Goal: Information Seeking & Learning: Learn about a topic

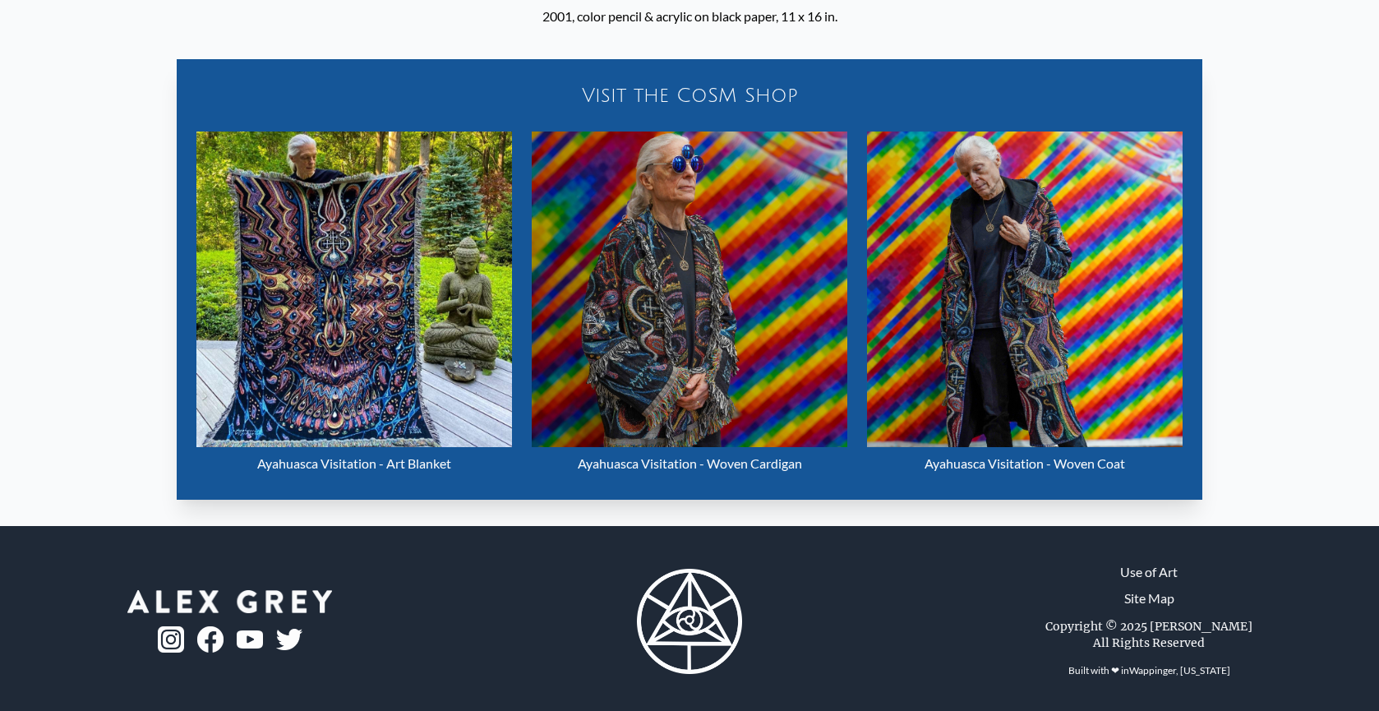
scroll to position [785, 0]
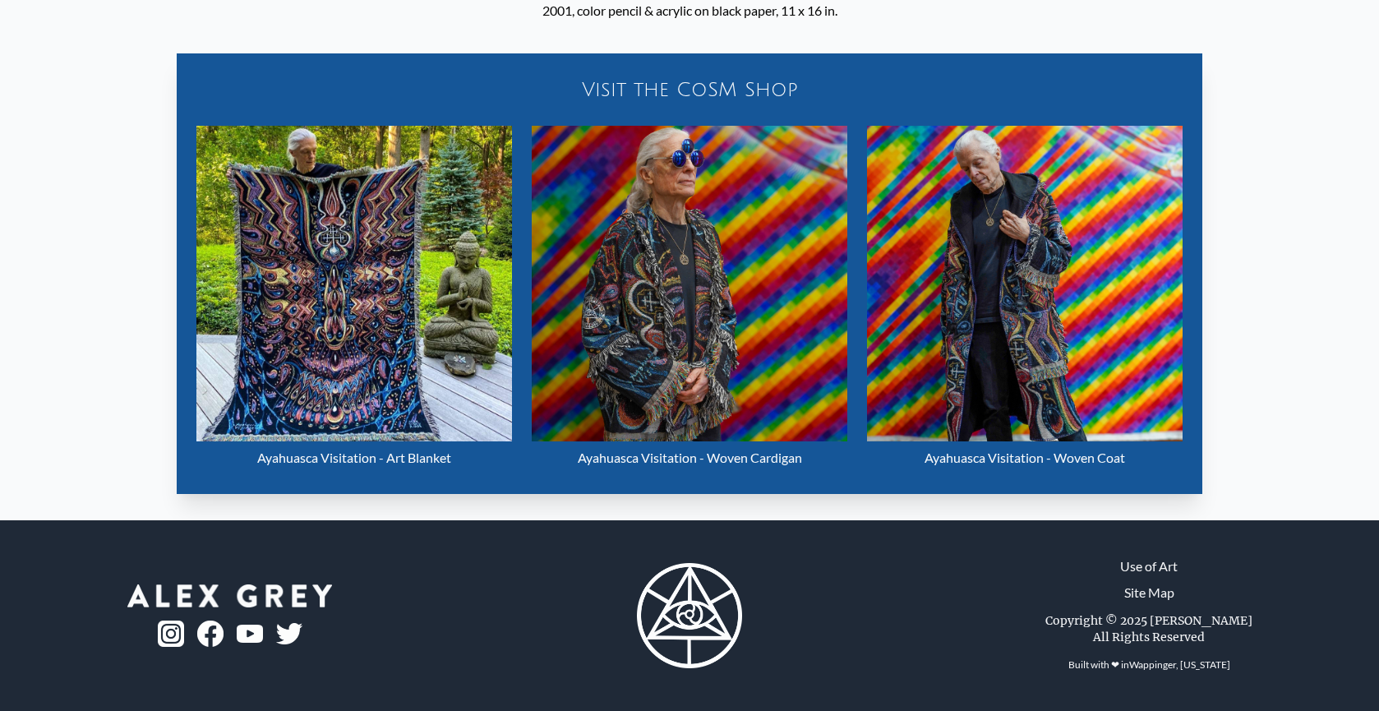
click at [992, 329] on img "12 / 33" at bounding box center [1024, 283] width 315 height 315
click at [680, 254] on img "12 / 33" at bounding box center [689, 283] width 315 height 315
click at [314, 276] on img "12 / 33" at bounding box center [353, 283] width 315 height 315
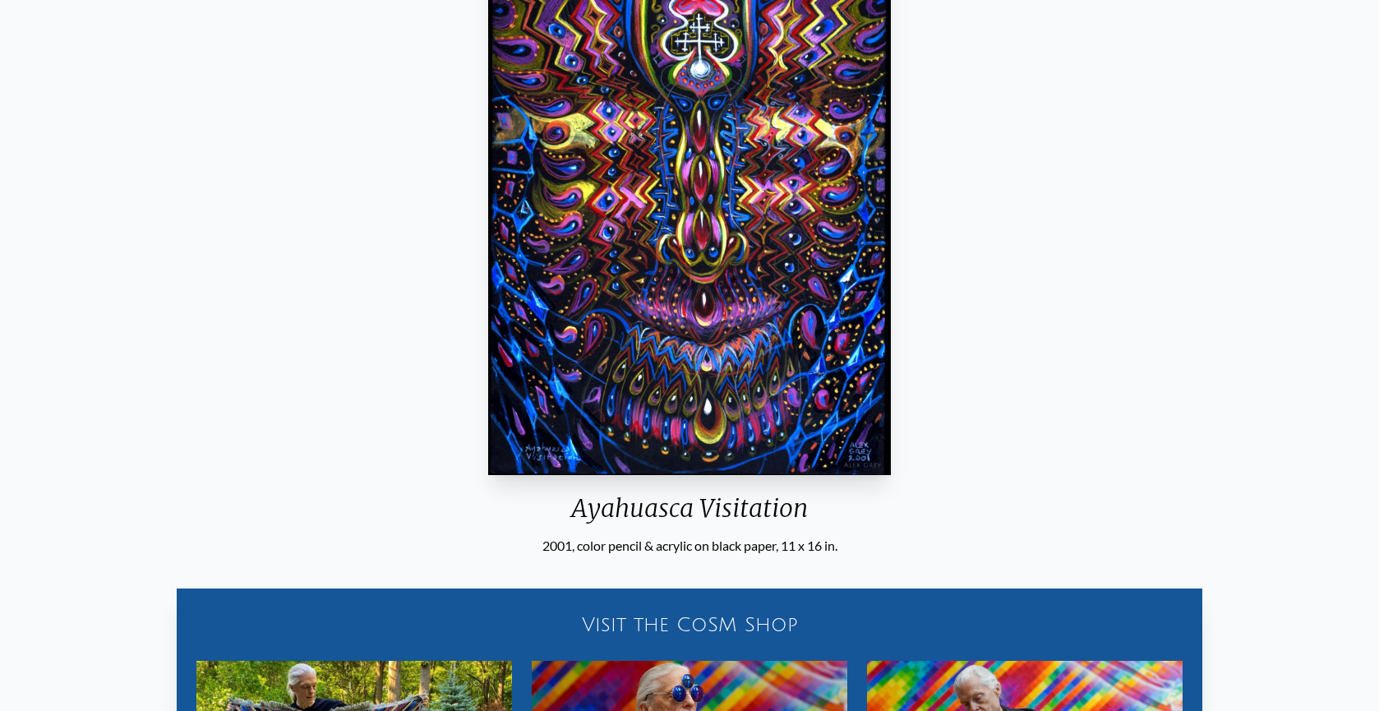
scroll to position [280, 0]
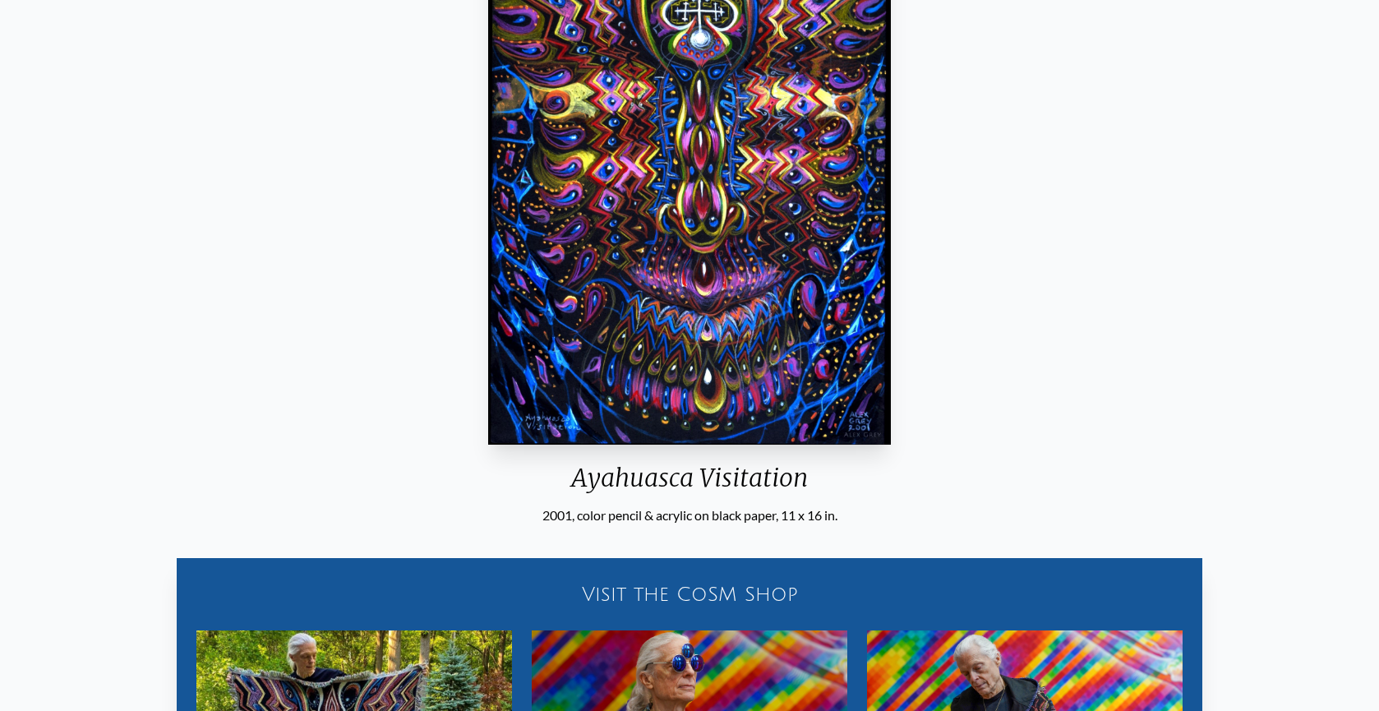
click at [785, 233] on img "12 / 33" at bounding box center [689, 160] width 403 height 569
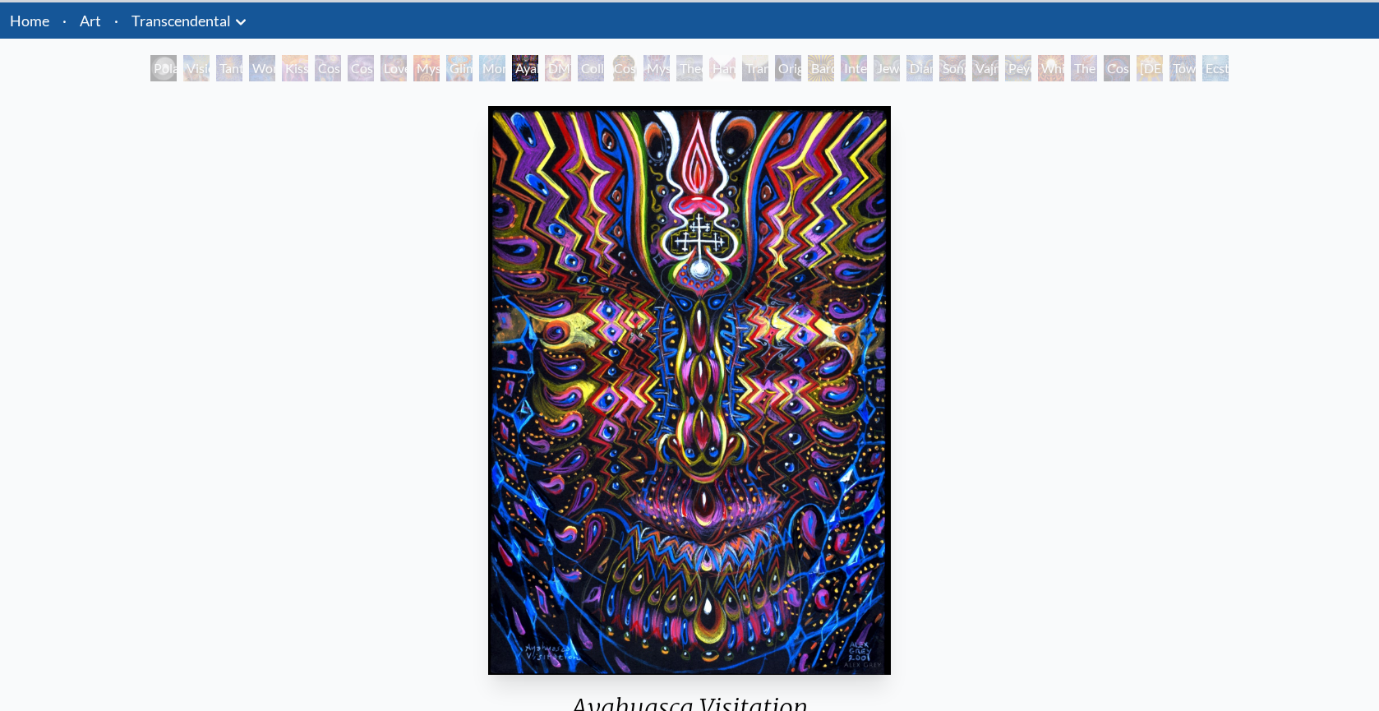
scroll to position [71, 0]
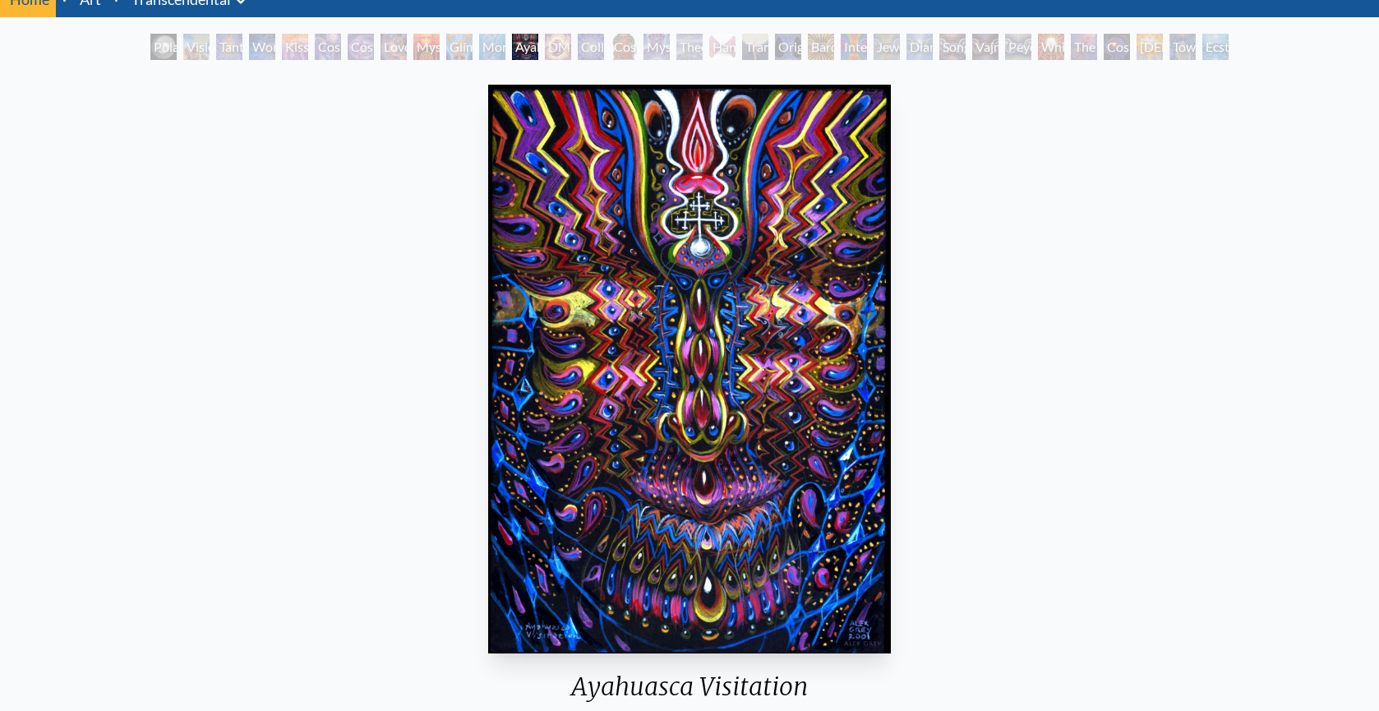
click at [183, 48] on div "Visionary Origin of Language" at bounding box center [196, 47] width 26 height 26
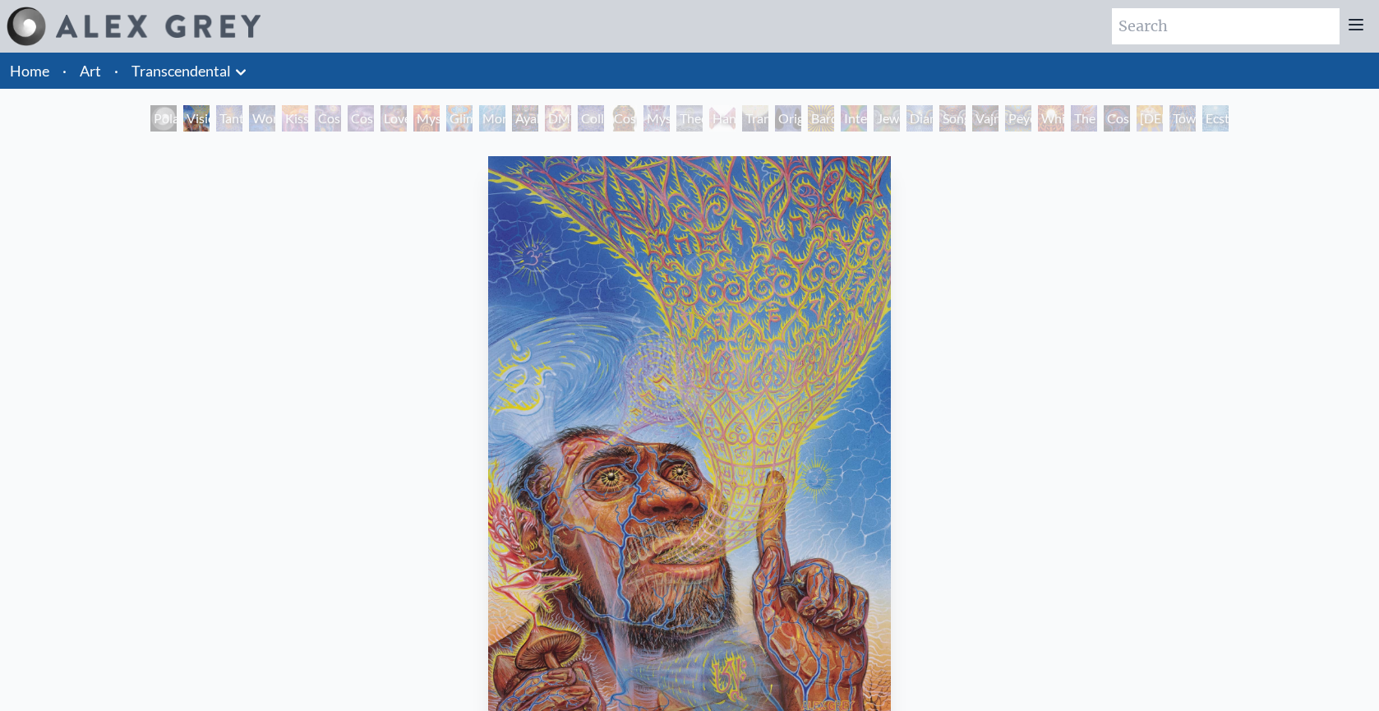
click at [224, 117] on div "Tantra" at bounding box center [229, 118] width 26 height 26
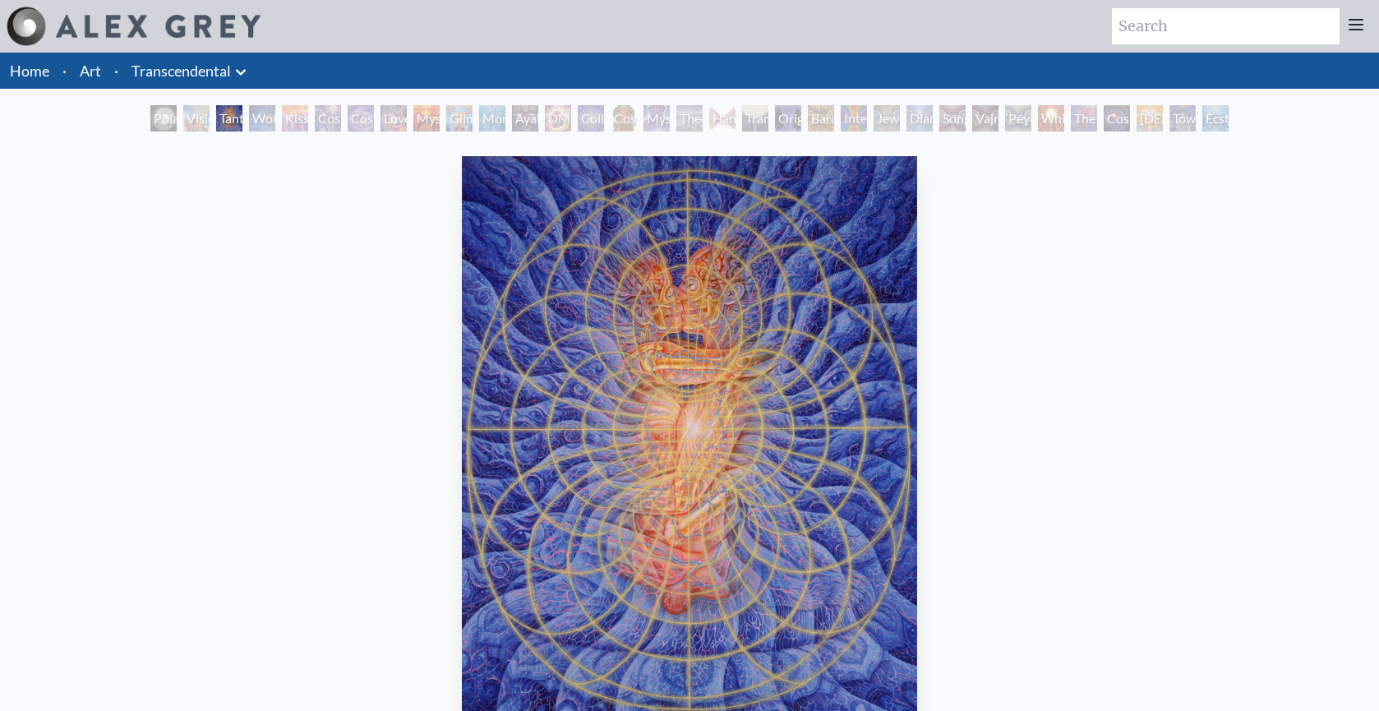
click at [260, 116] on div "Wonder" at bounding box center [262, 118] width 26 height 26
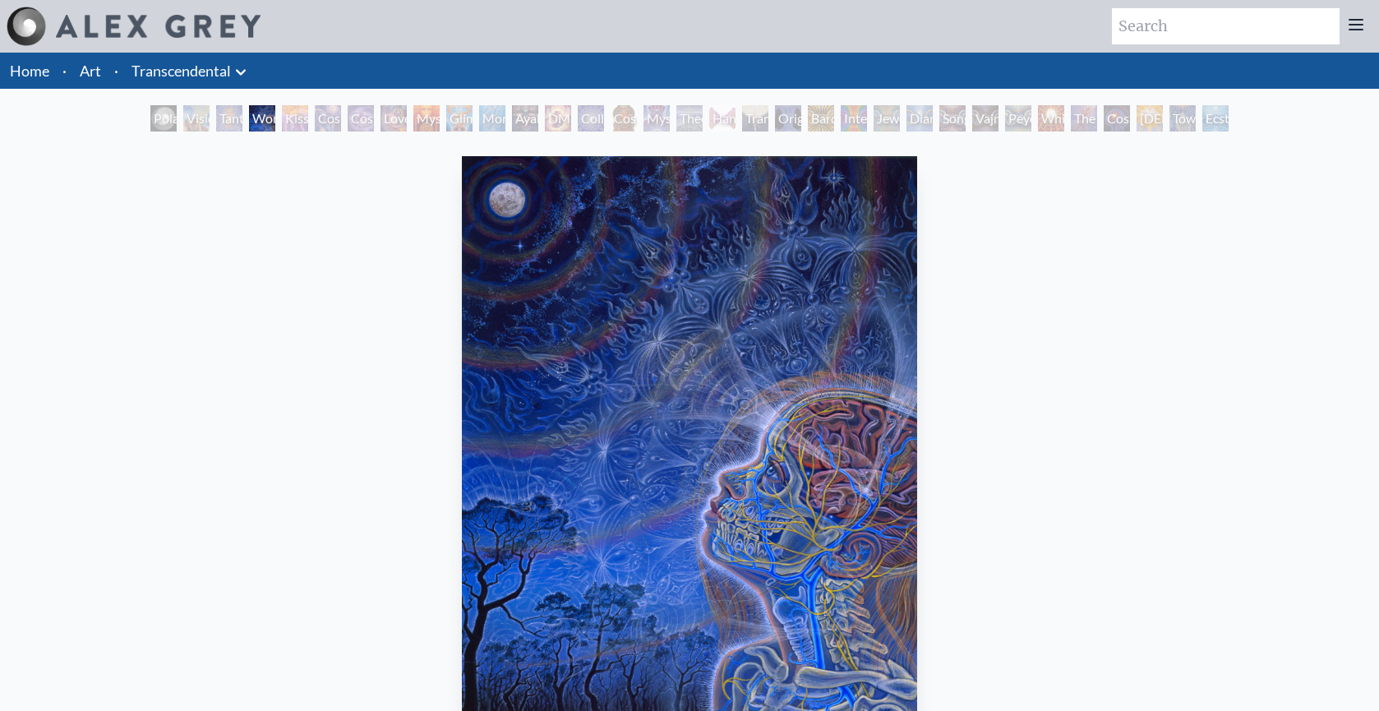
click at [308, 113] on div "Kiss of the Muse" at bounding box center [295, 118] width 26 height 26
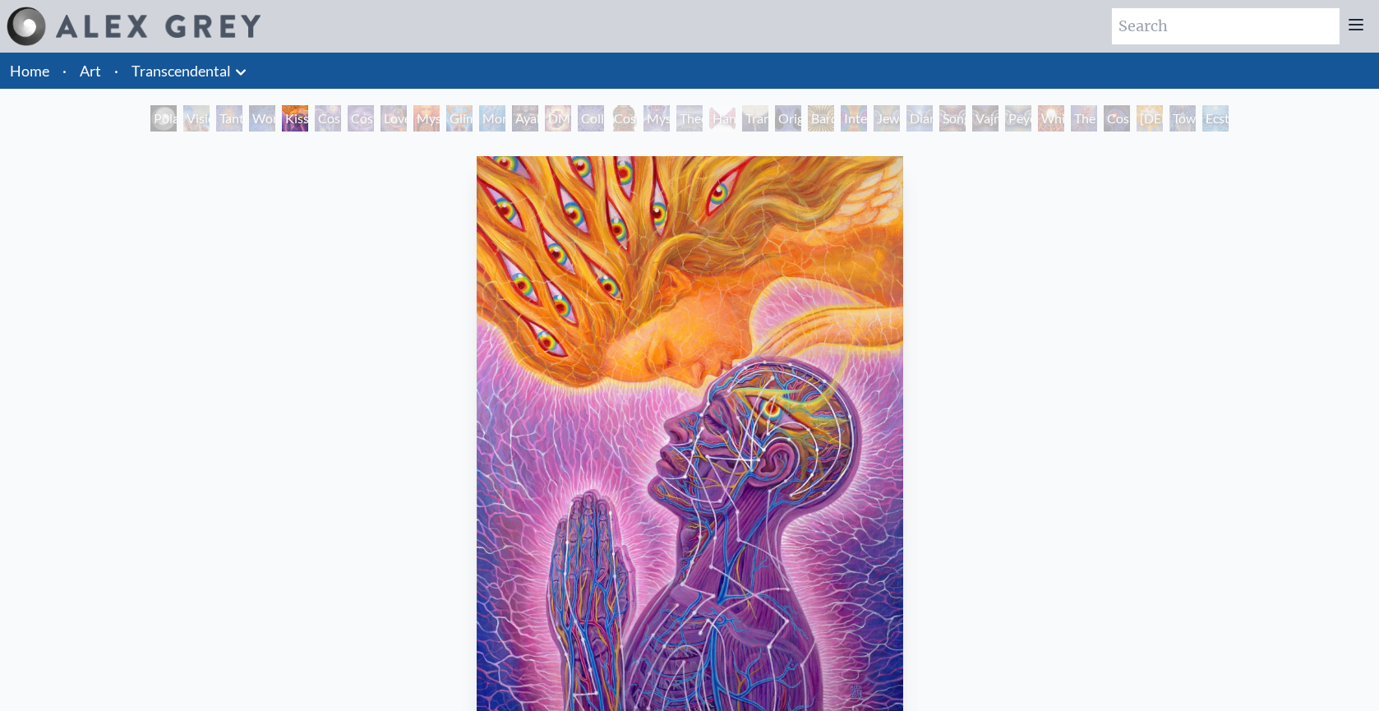
click at [370, 120] on div "Cosmic Artist" at bounding box center [361, 118] width 26 height 26
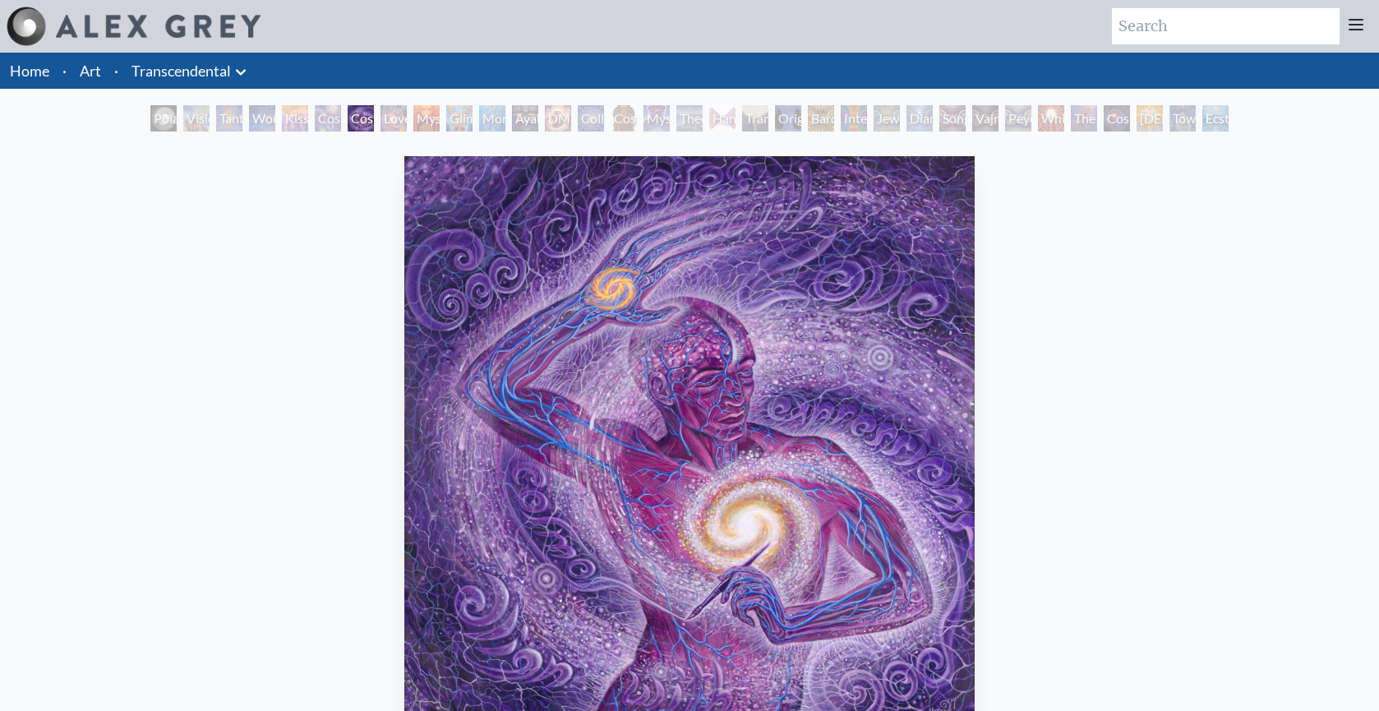
click at [407, 117] on div "Love is a Cosmic Force" at bounding box center [393, 118] width 26 height 26
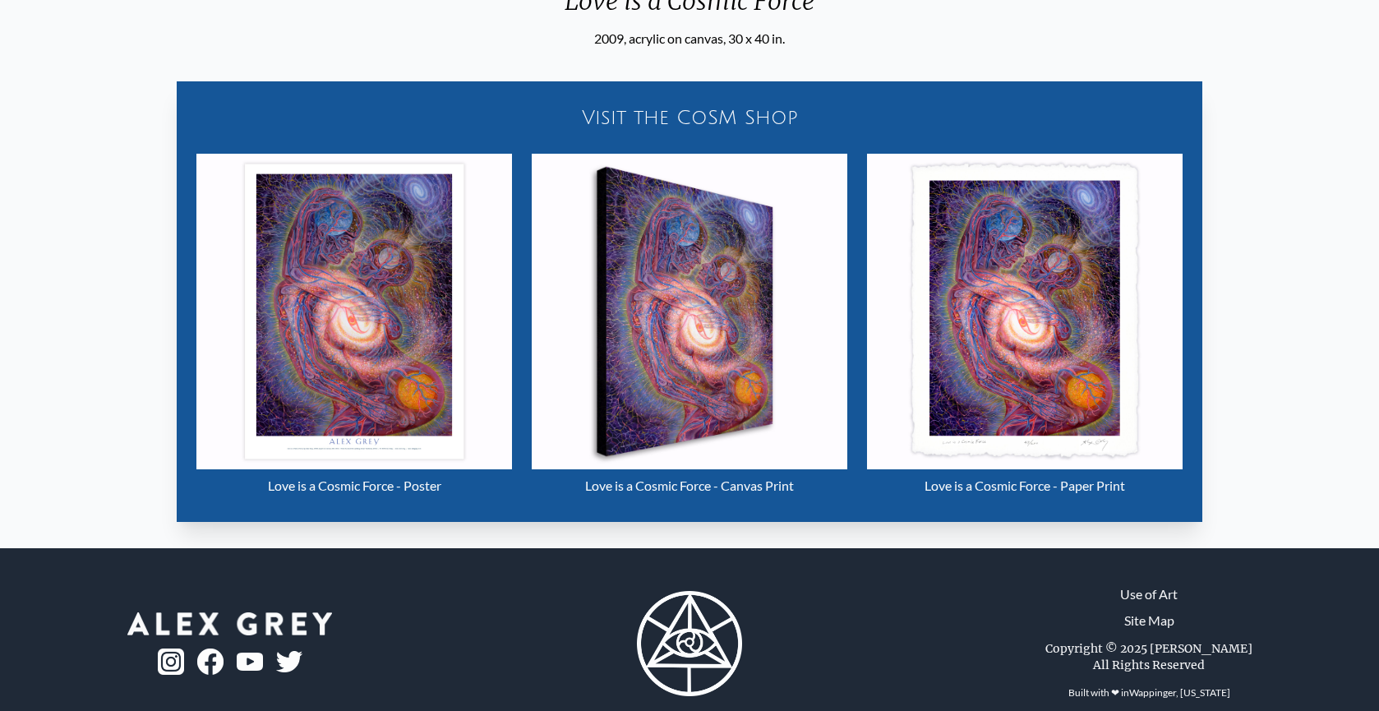
scroll to position [785, 0]
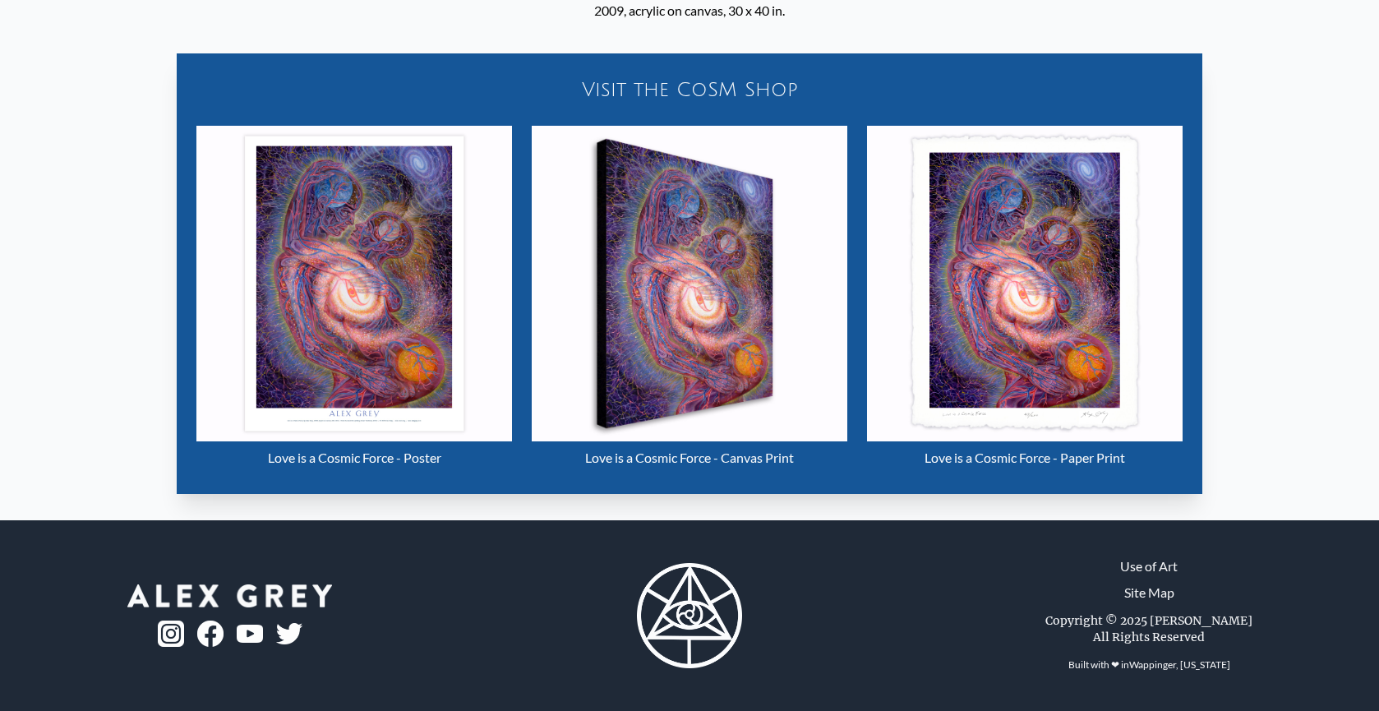
click at [315, 279] on img "8 / 33" at bounding box center [353, 283] width 315 height 315
click at [644, 259] on img "8 / 33" at bounding box center [689, 283] width 315 height 315
click at [970, 242] on img "8 / 33" at bounding box center [1024, 283] width 315 height 315
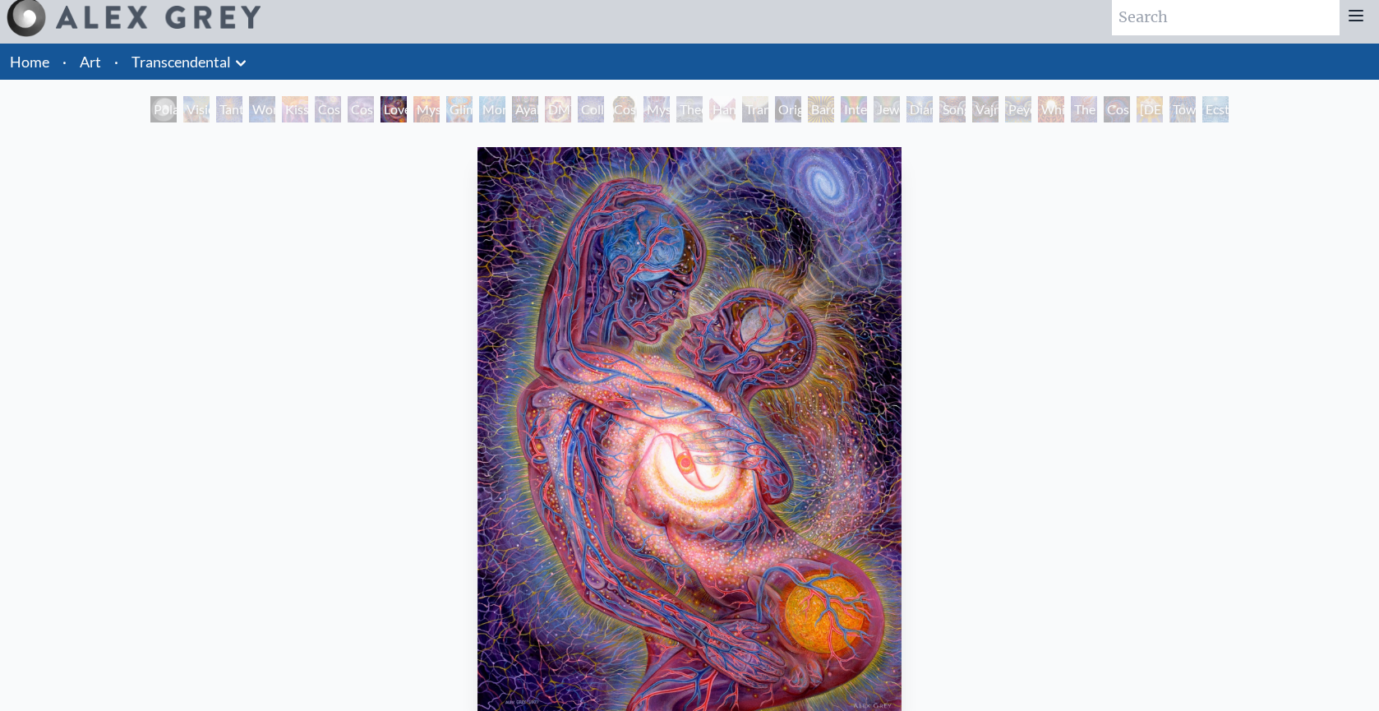
scroll to position [5, 0]
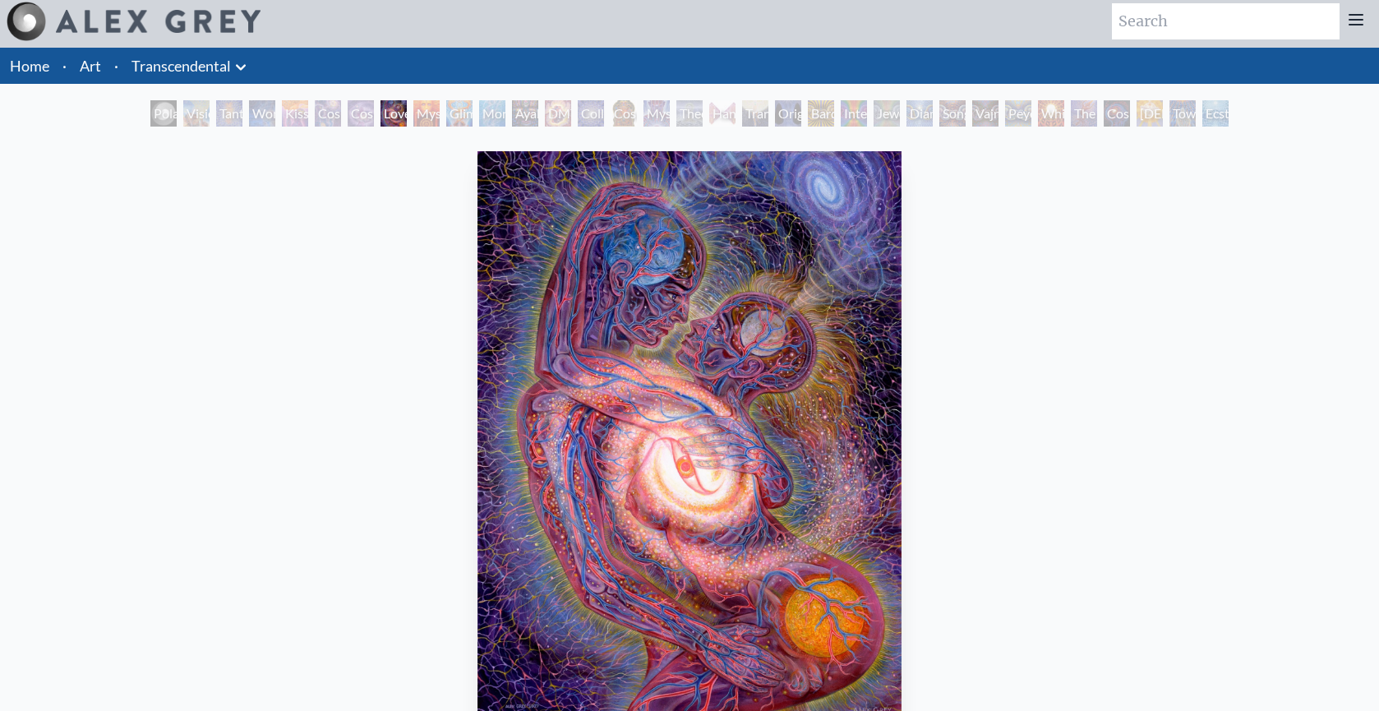
click at [472, 108] on div "Glimpsing the Empyrean" at bounding box center [459, 113] width 26 height 26
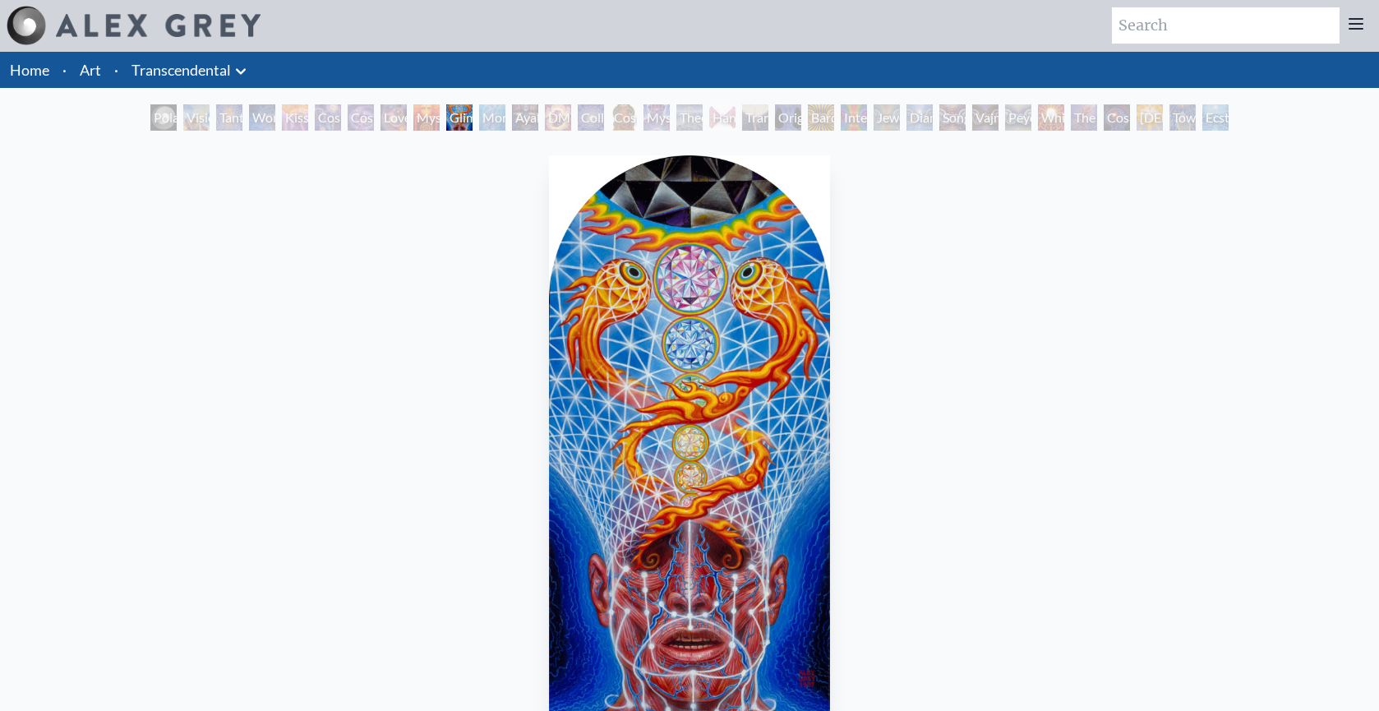
scroll to position [7, 0]
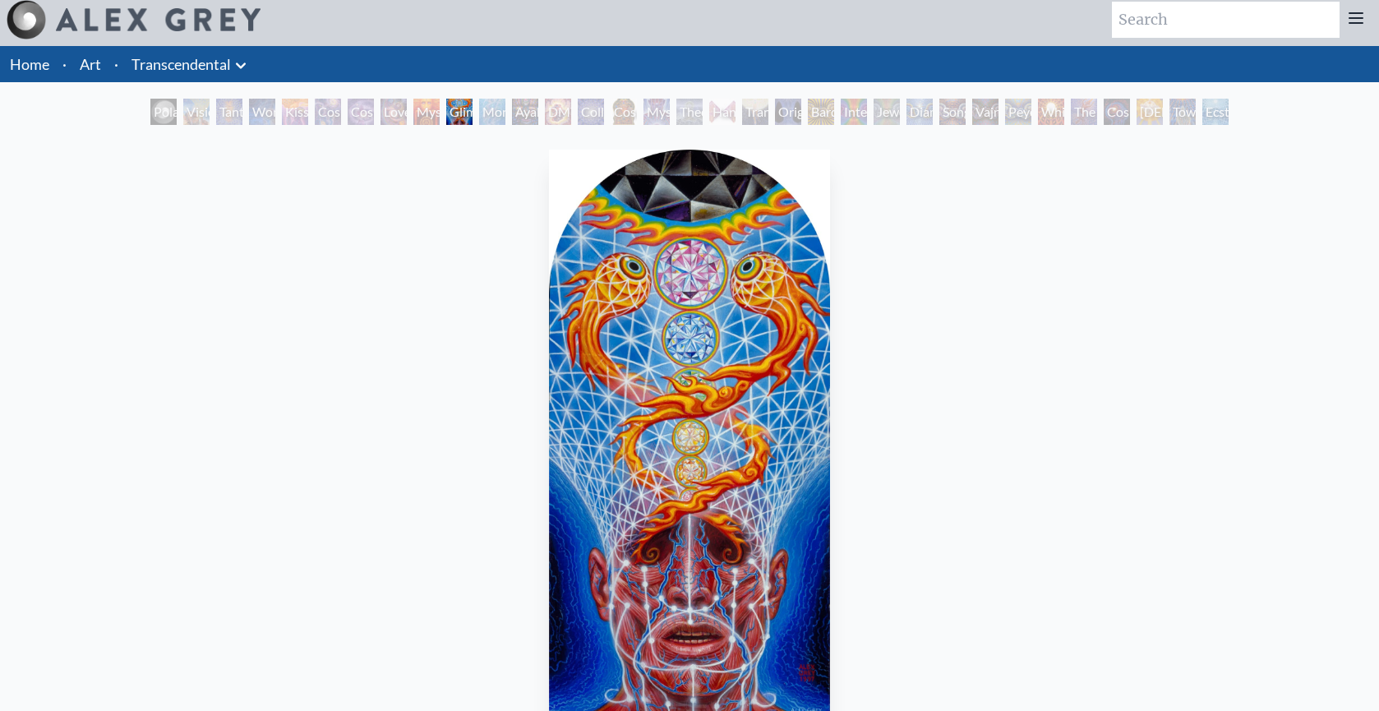
click at [429, 113] on div "Mysteriosa 2" at bounding box center [426, 112] width 26 height 26
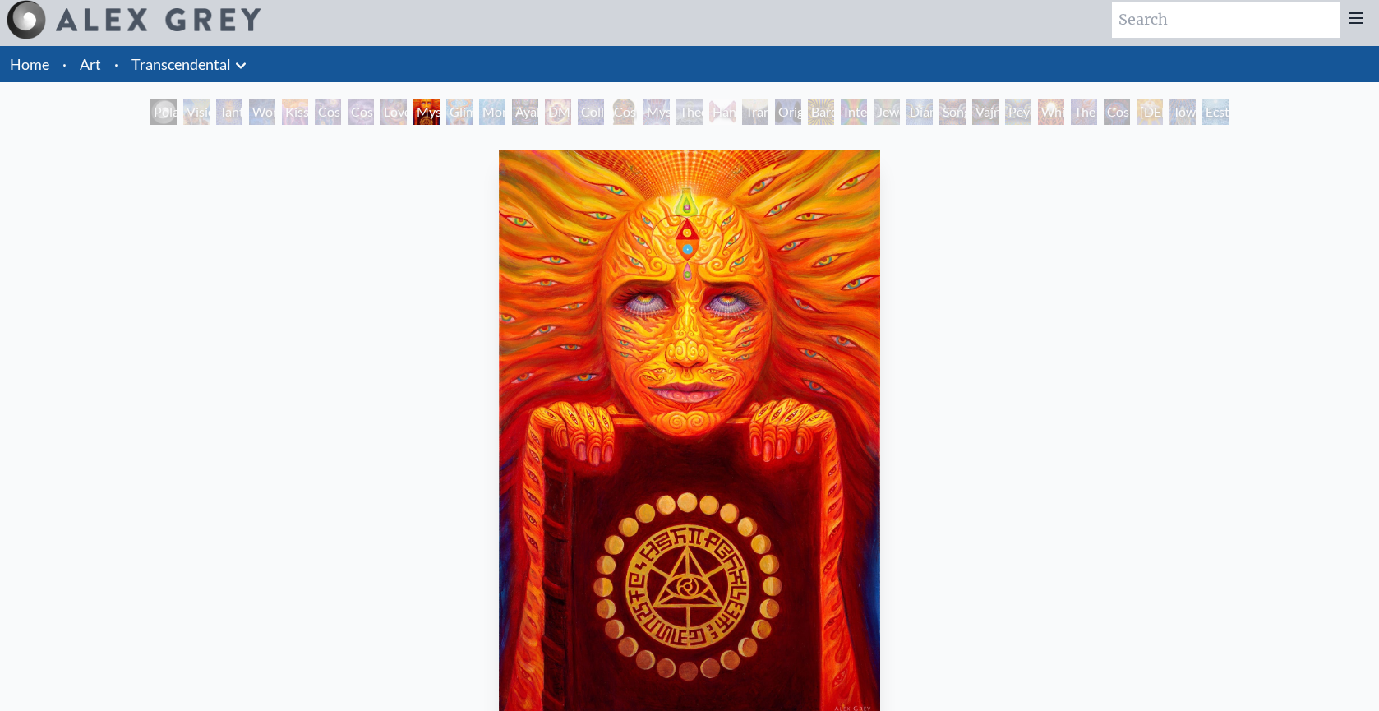
scroll to position [8, 0]
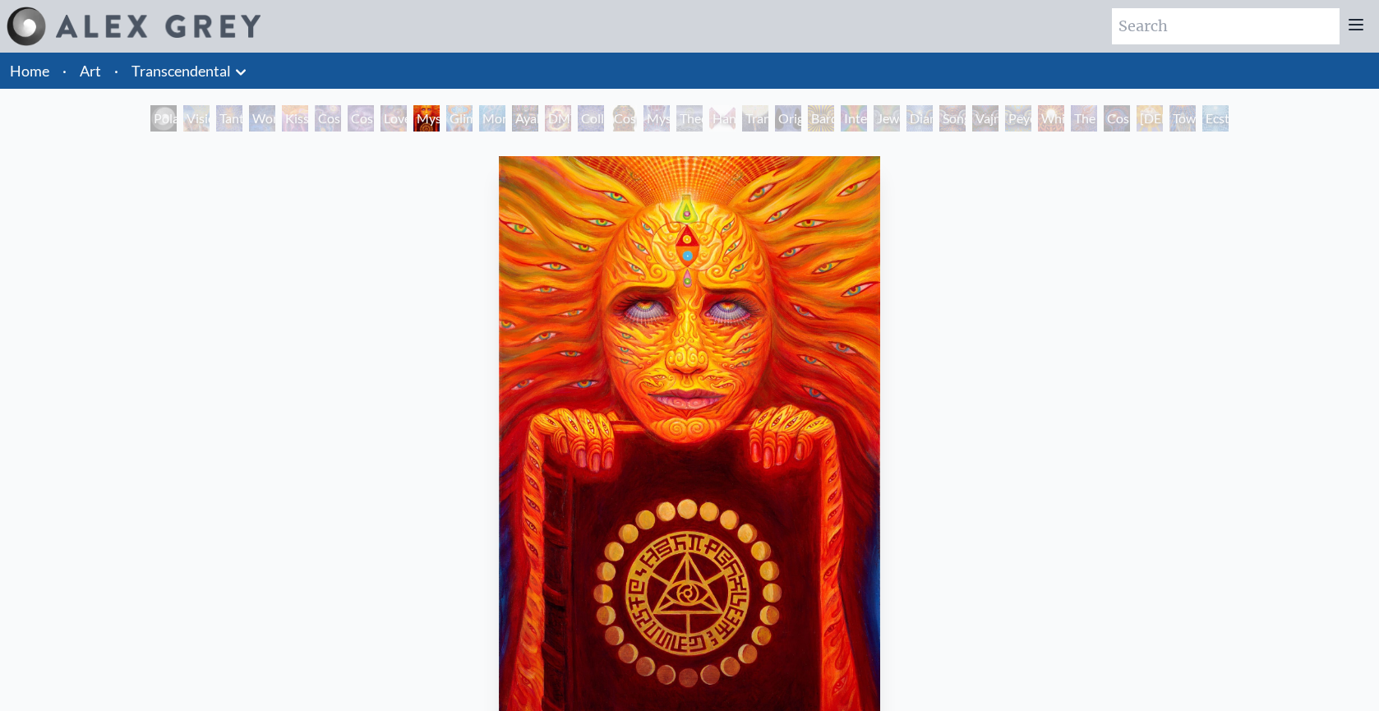
click at [429, 114] on div "Mysteriosa 2" at bounding box center [426, 118] width 26 height 26
click at [472, 117] on div "Glimpsing the Empyrean" at bounding box center [459, 118] width 26 height 26
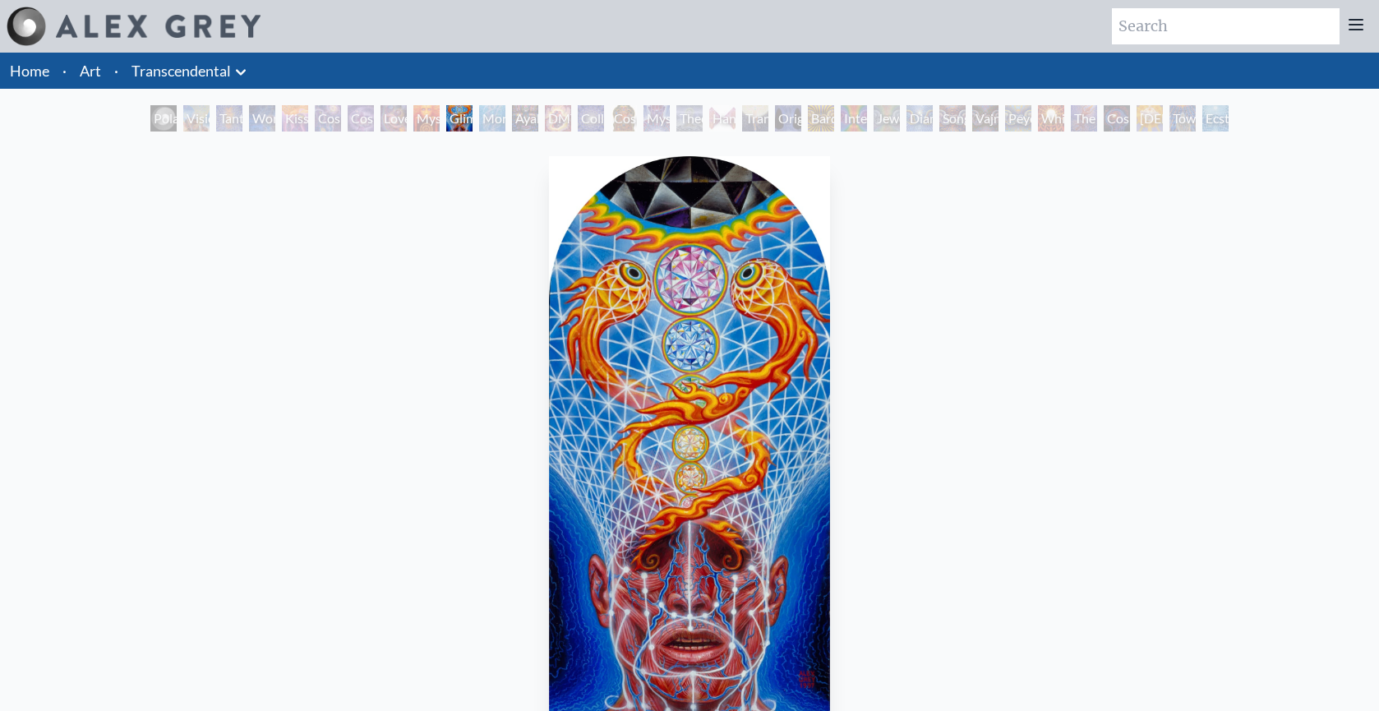
click at [512, 117] on div "Ayahuasca Visitation" at bounding box center [525, 118] width 26 height 26
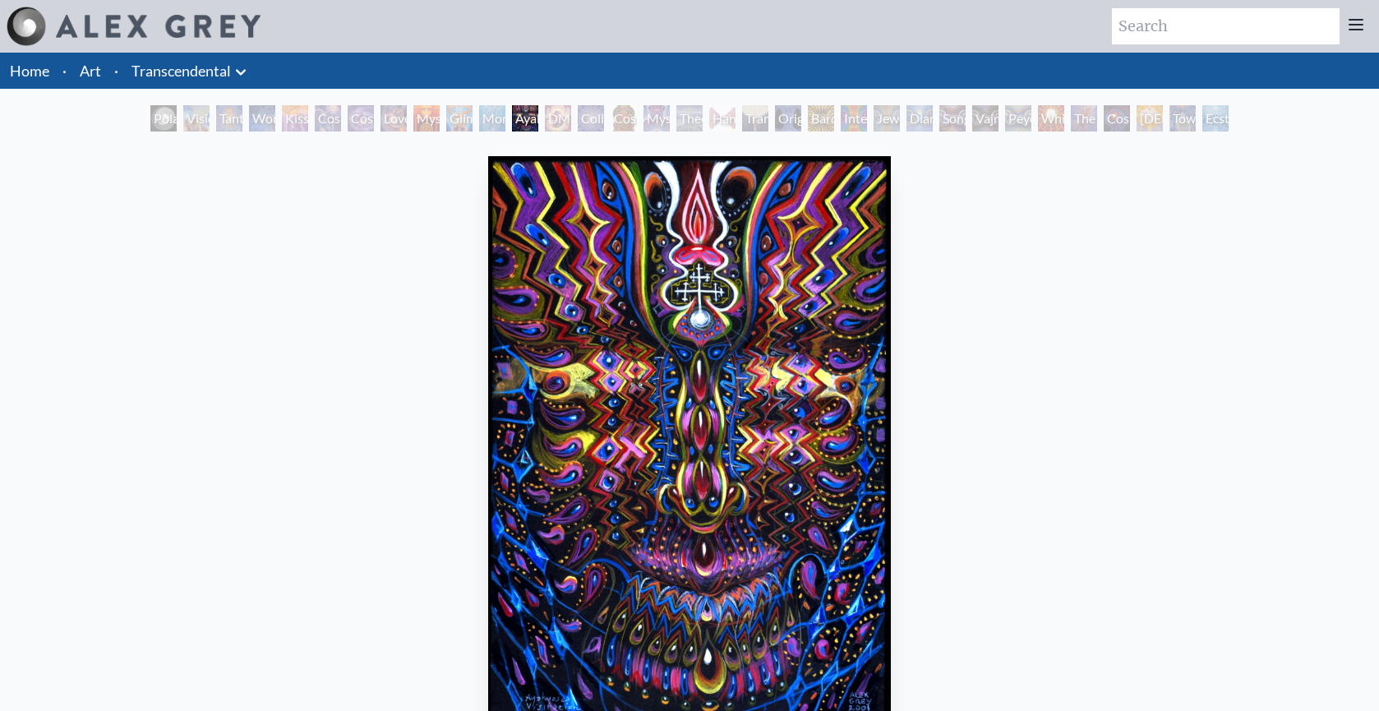
click at [601, 118] on div "Collective Vision" at bounding box center [591, 118] width 26 height 26
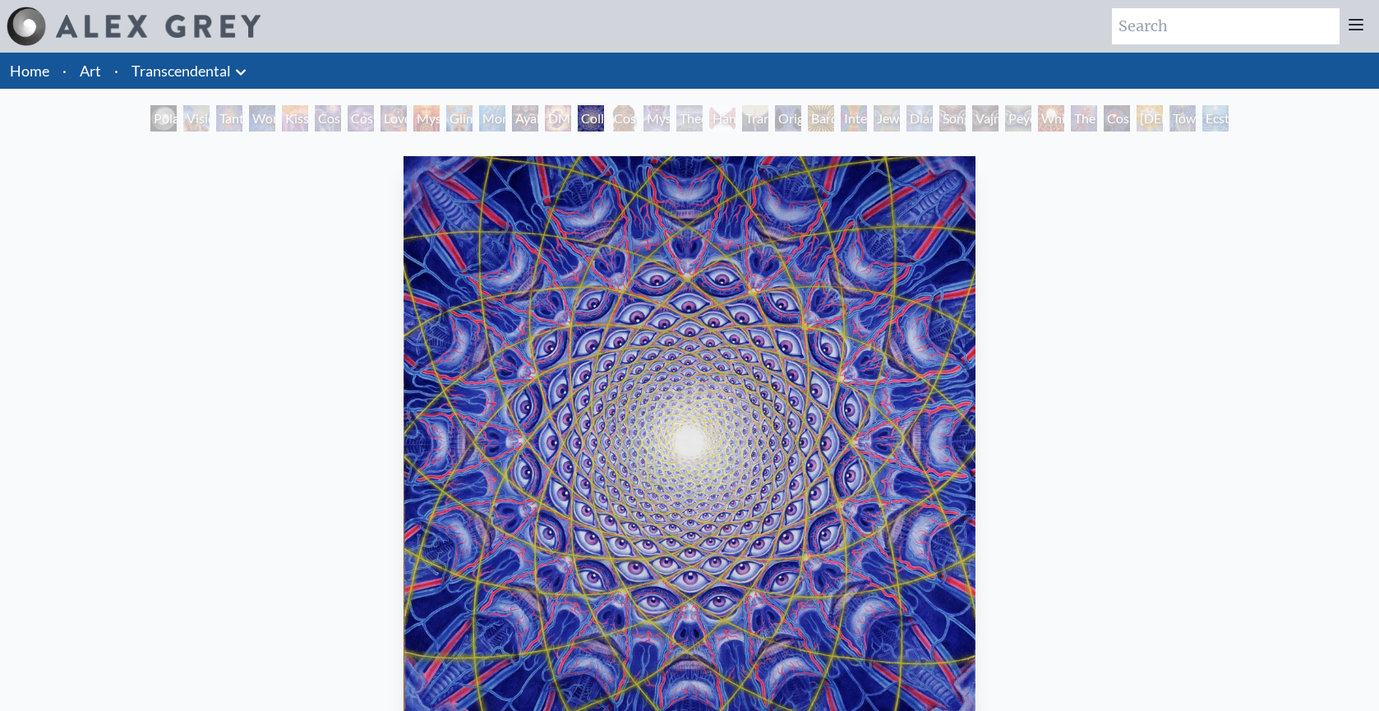
click at [612, 120] on div "Cosmic Christ" at bounding box center [623, 118] width 26 height 26
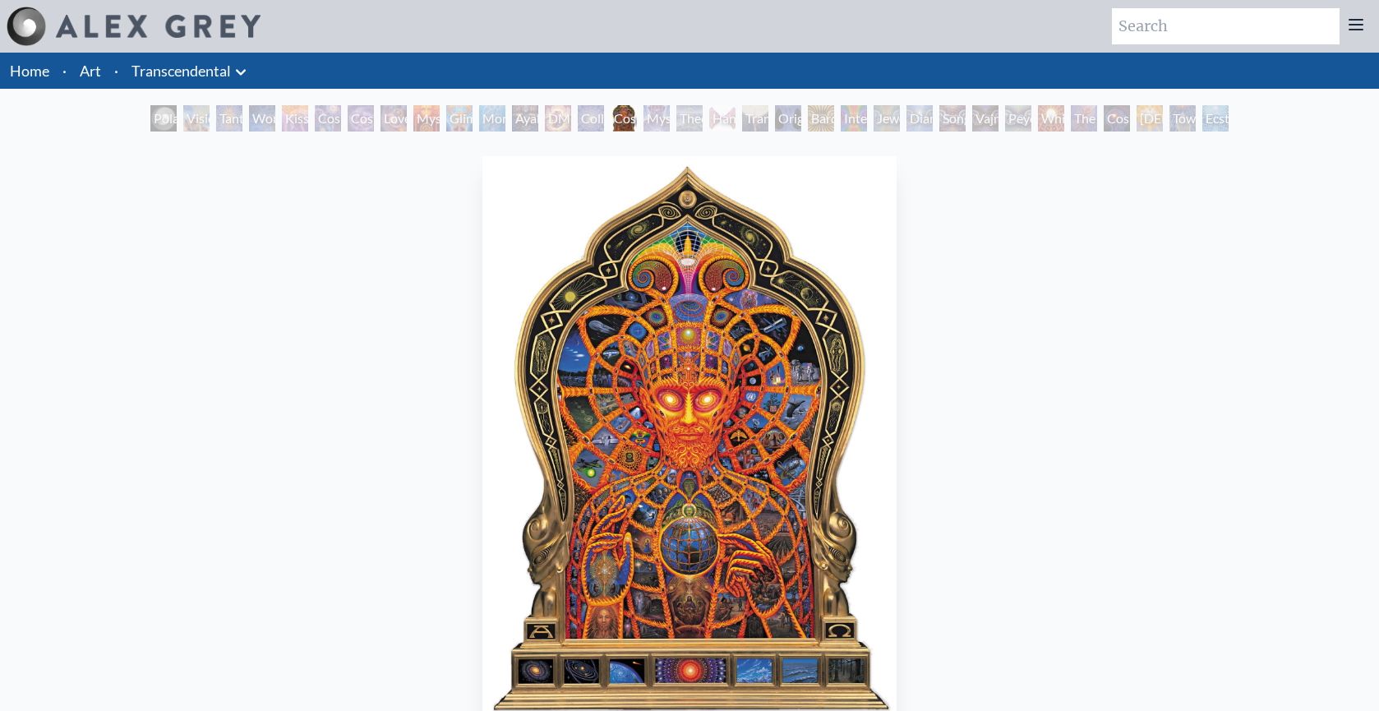
click at [665, 120] on div "Mystic Eye" at bounding box center [656, 118] width 26 height 26
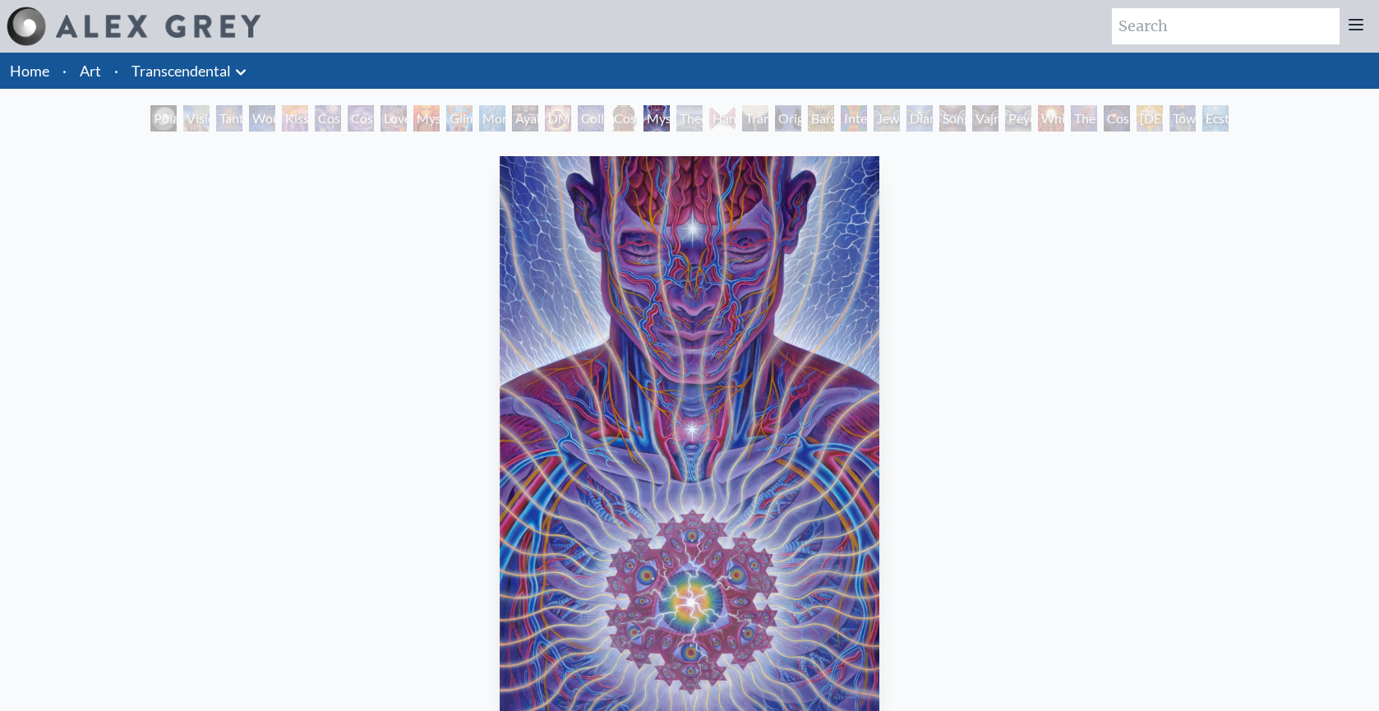
click at [518, 113] on div "Ayahuasca Visitation" at bounding box center [525, 118] width 26 height 26
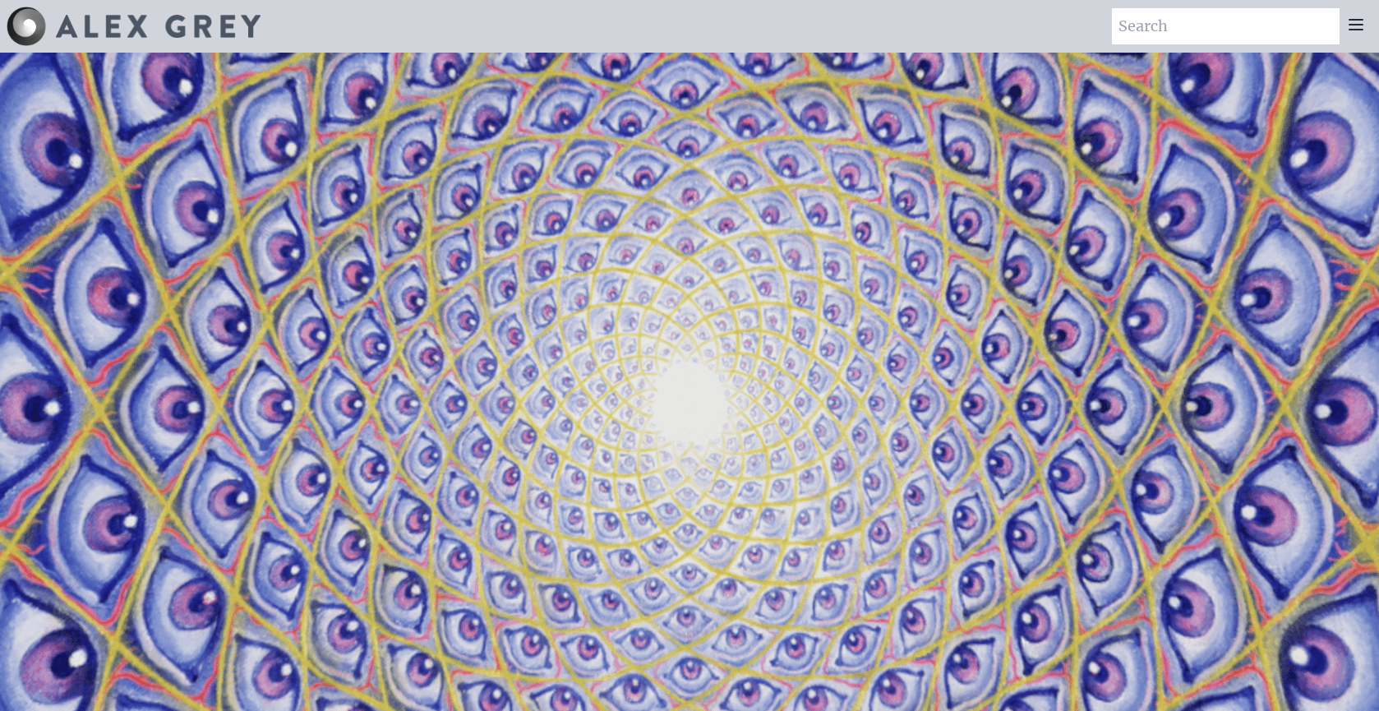
click at [1356, 26] on icon at bounding box center [1356, 25] width 20 height 20
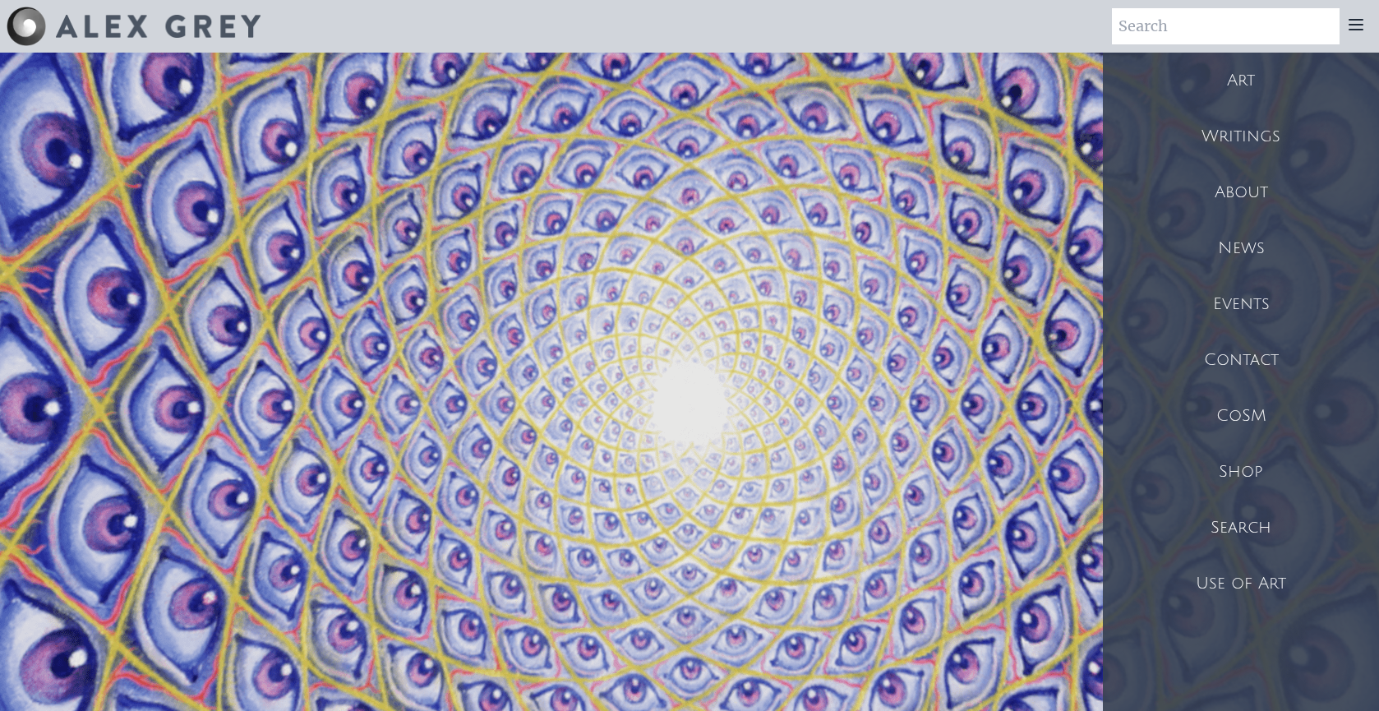
click at [1238, 184] on div "About" at bounding box center [1241, 192] width 276 height 56
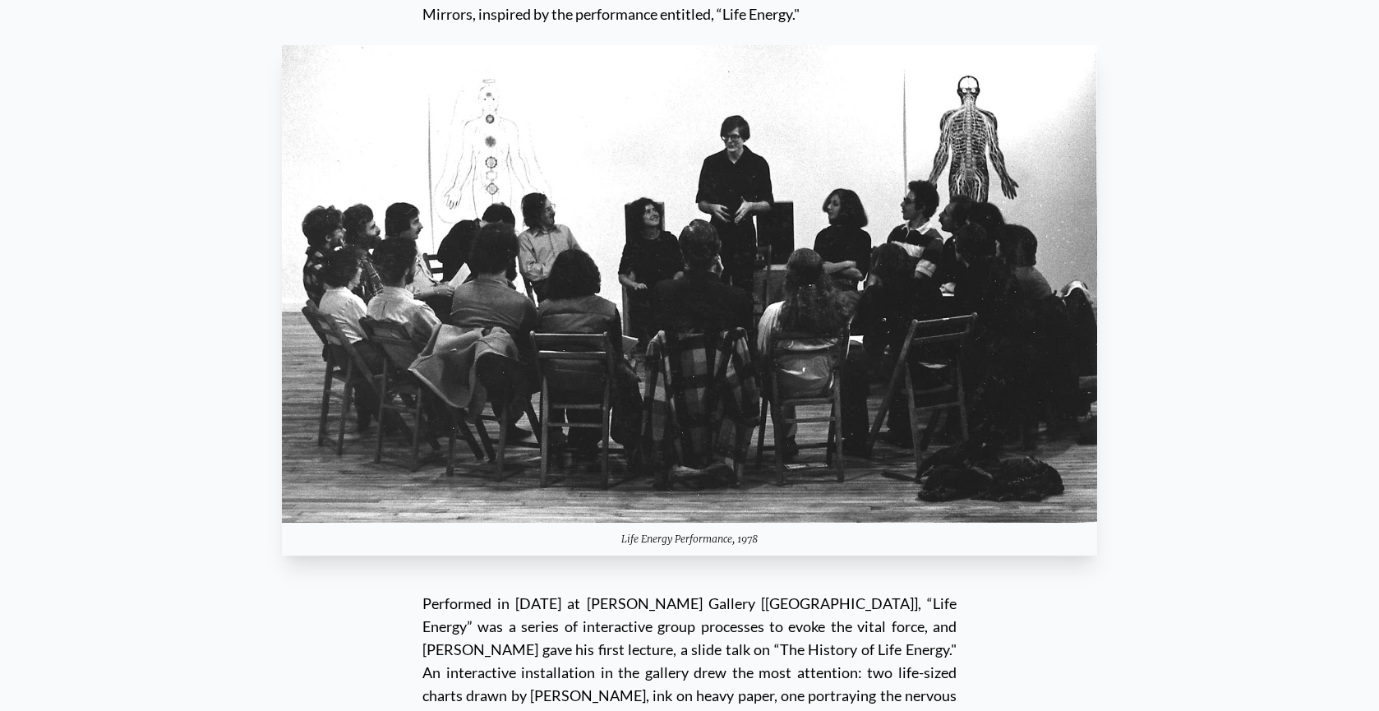
scroll to position [3917, 0]
